Goal: Check status: Check status

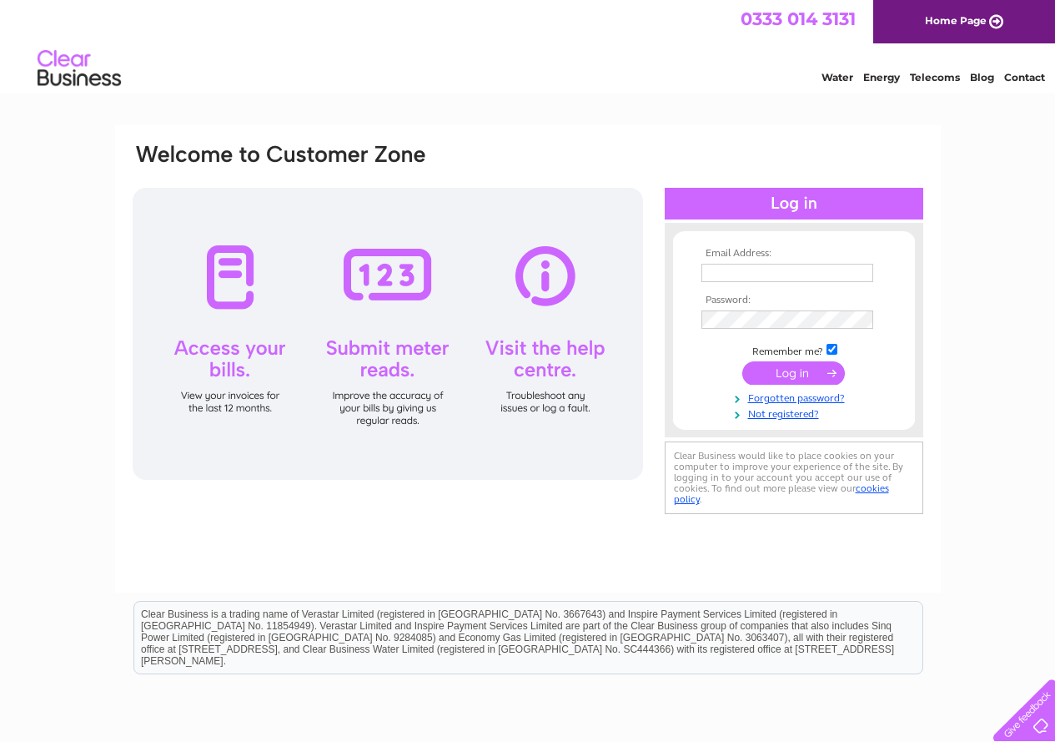
click at [753, 270] on input "text" at bounding box center [788, 273] width 172 height 18
type input "dr_magy@hotmail.com"
click at [807, 374] on input "submit" at bounding box center [793, 372] width 103 height 23
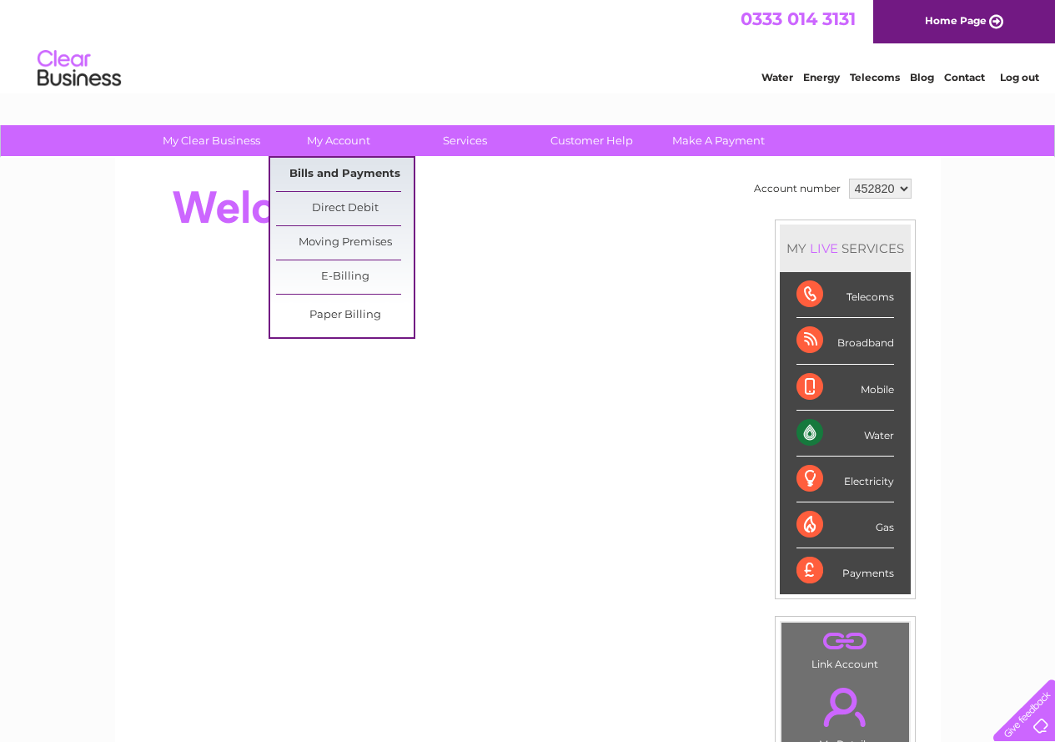
click at [360, 175] on link "Bills and Payments" at bounding box center [345, 174] width 138 height 33
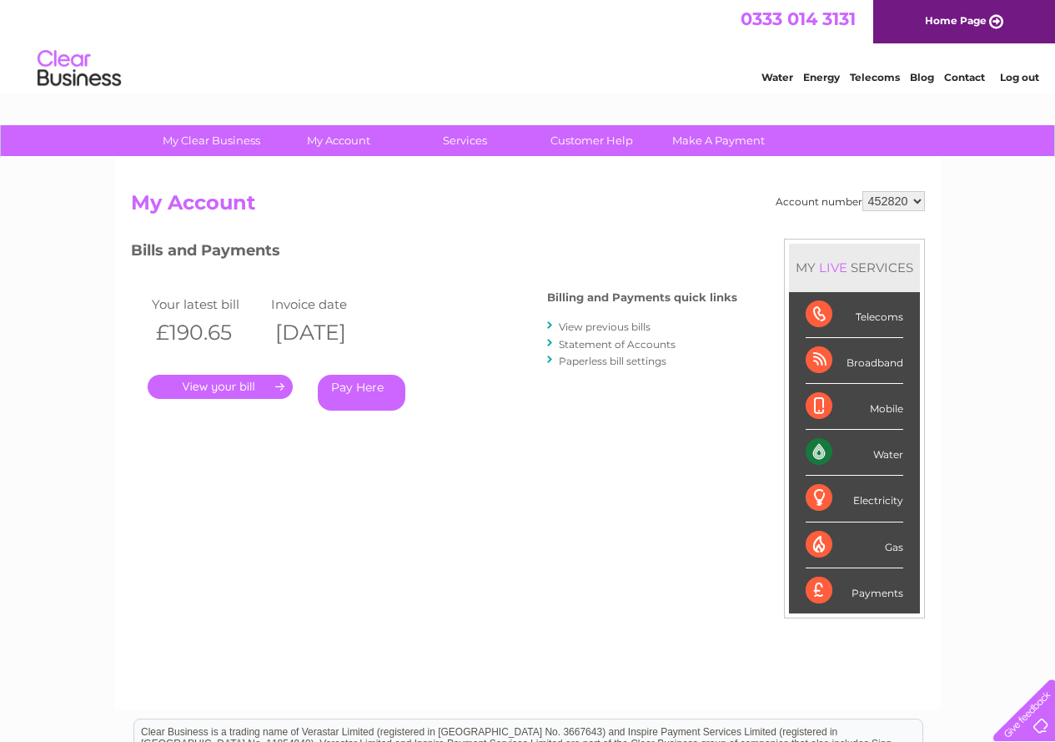
click at [256, 384] on link "." at bounding box center [220, 387] width 145 height 24
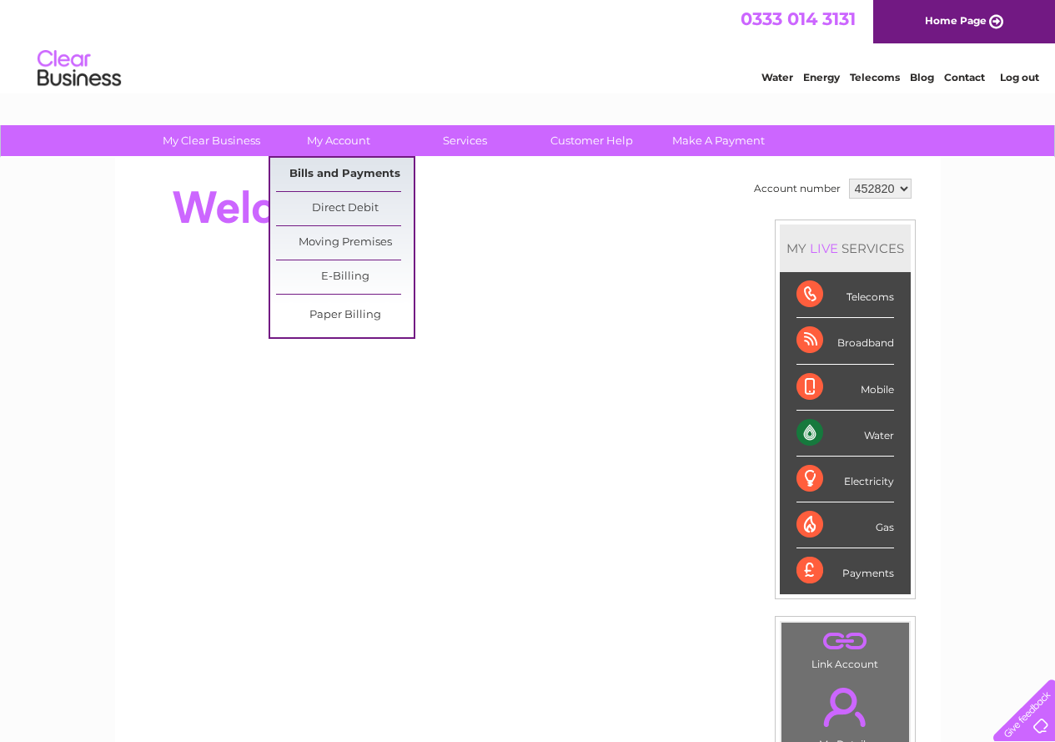
click at [333, 168] on link "Bills and Payments" at bounding box center [345, 174] width 138 height 33
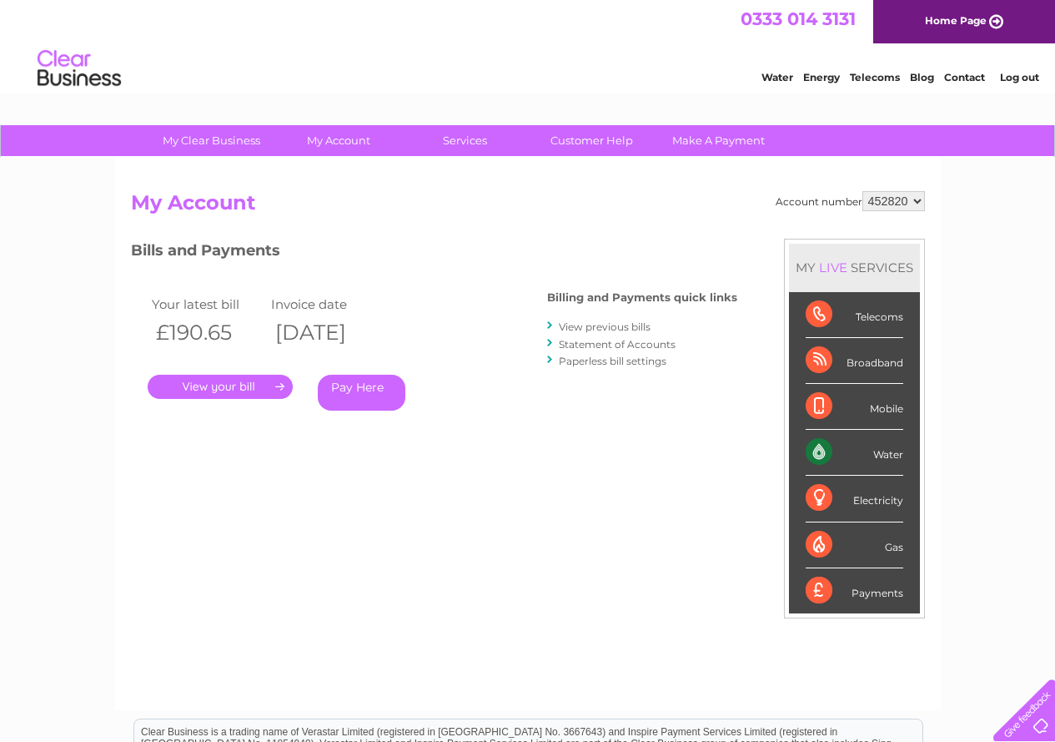
click at [221, 392] on link "." at bounding box center [220, 387] width 145 height 24
